Goal: Task Accomplishment & Management: Use online tool/utility

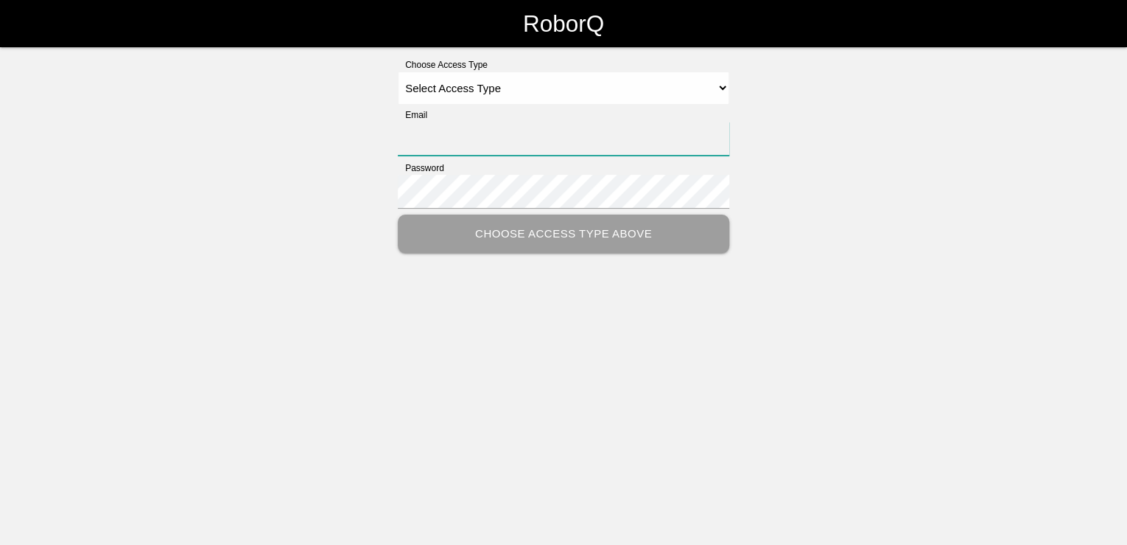
type input "[PERSON_NAME][EMAIL_ADDRESS][PERSON_NAME][DOMAIN_NAME]"
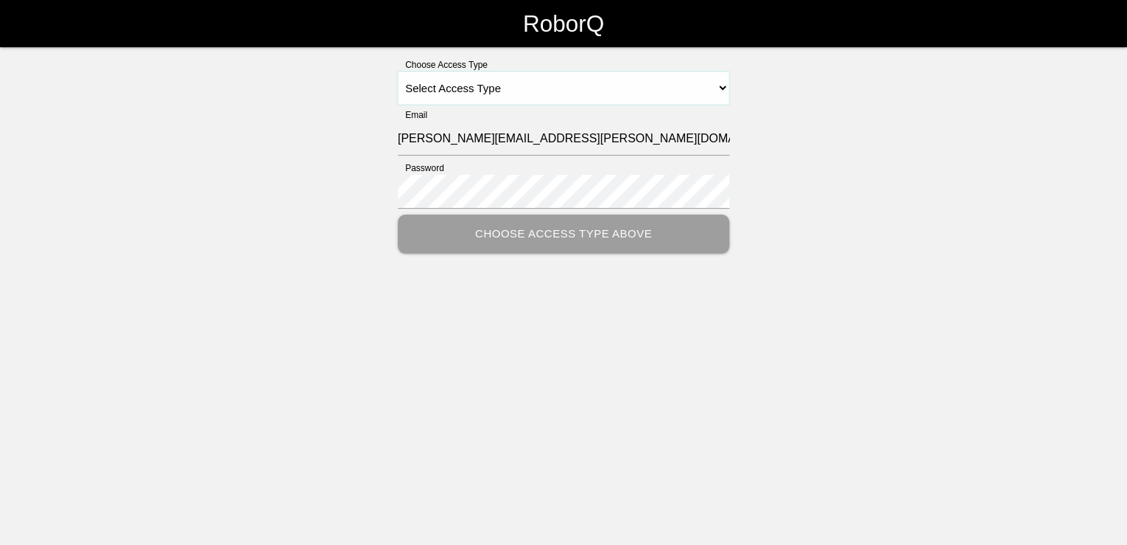
click at [725, 85] on select "Select Access Type Admin Customer Supervisor Worker" at bounding box center [564, 87] width 332 height 33
select select "Customer"
click at [398, 71] on select "Select Access Type Admin Customer Supervisor Worker" at bounding box center [564, 87] width 332 height 33
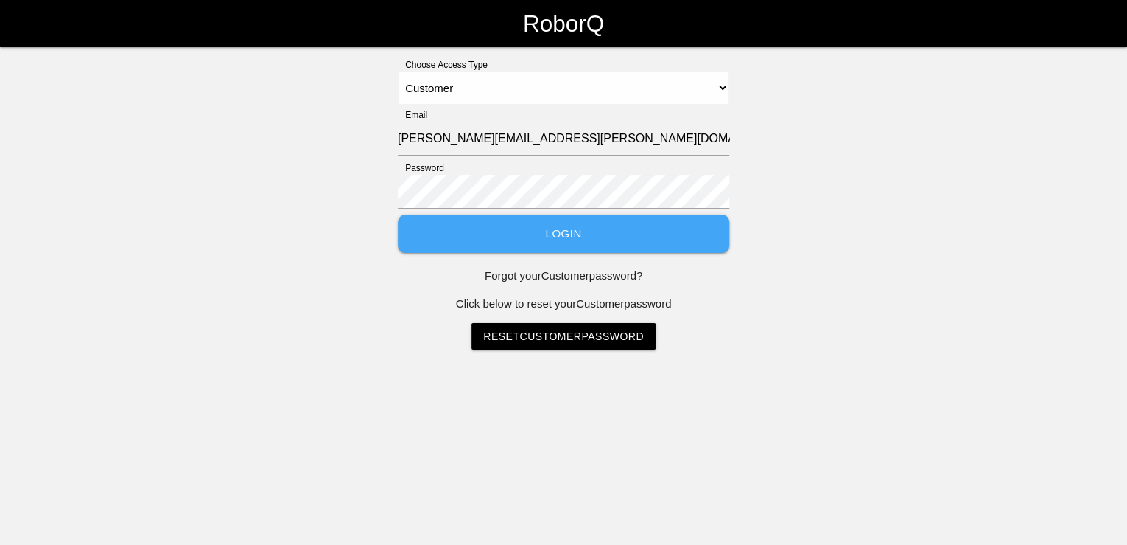
click at [564, 242] on button "Login" at bounding box center [564, 233] width 332 height 39
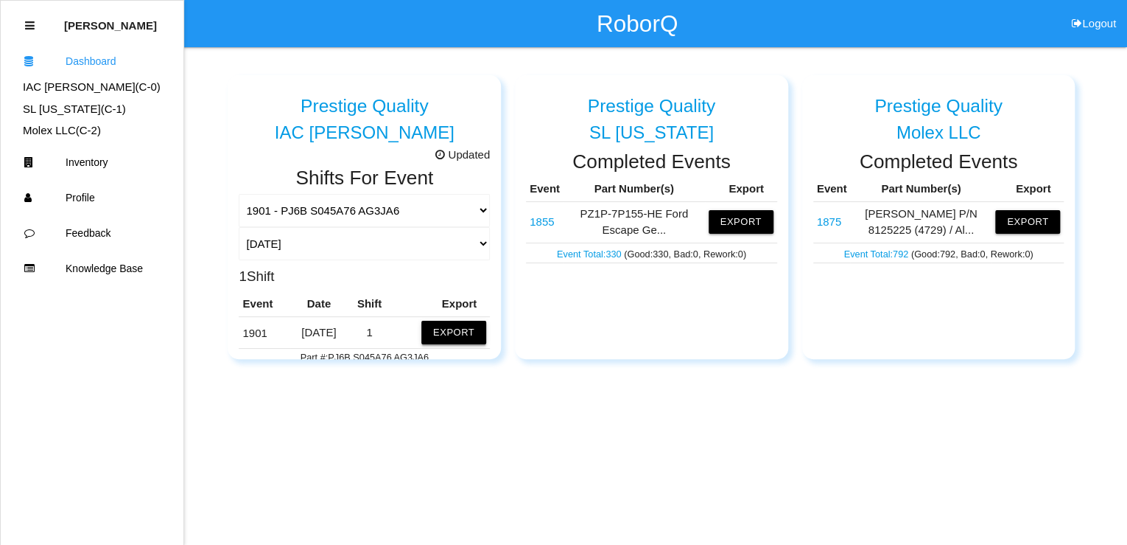
click at [455, 327] on button "Export" at bounding box center [453, 333] width 65 height 24
click at [439, 329] on button "Excel" at bounding box center [440, 329] width 27 height 13
drag, startPoint x: 1026, startPoint y: 183, endPoint x: 1039, endPoint y: 96, distance: 88.0
click at [1026, 183] on th "Export" at bounding box center [1028, 189] width 72 height 24
